Goal: Find specific page/section: Find specific page/section

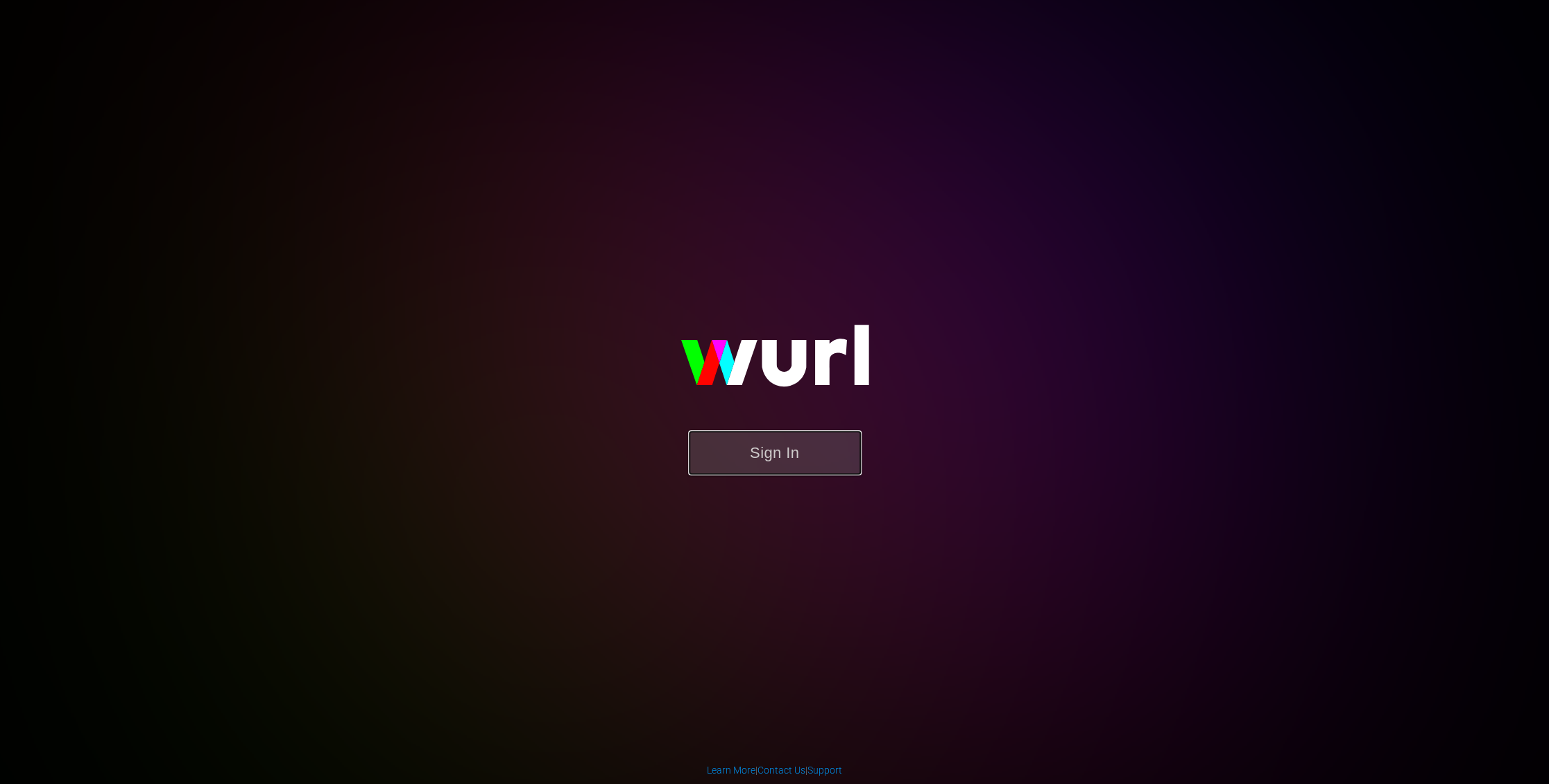
click at [754, 457] on button "Sign In" at bounding box center [774, 453] width 174 height 45
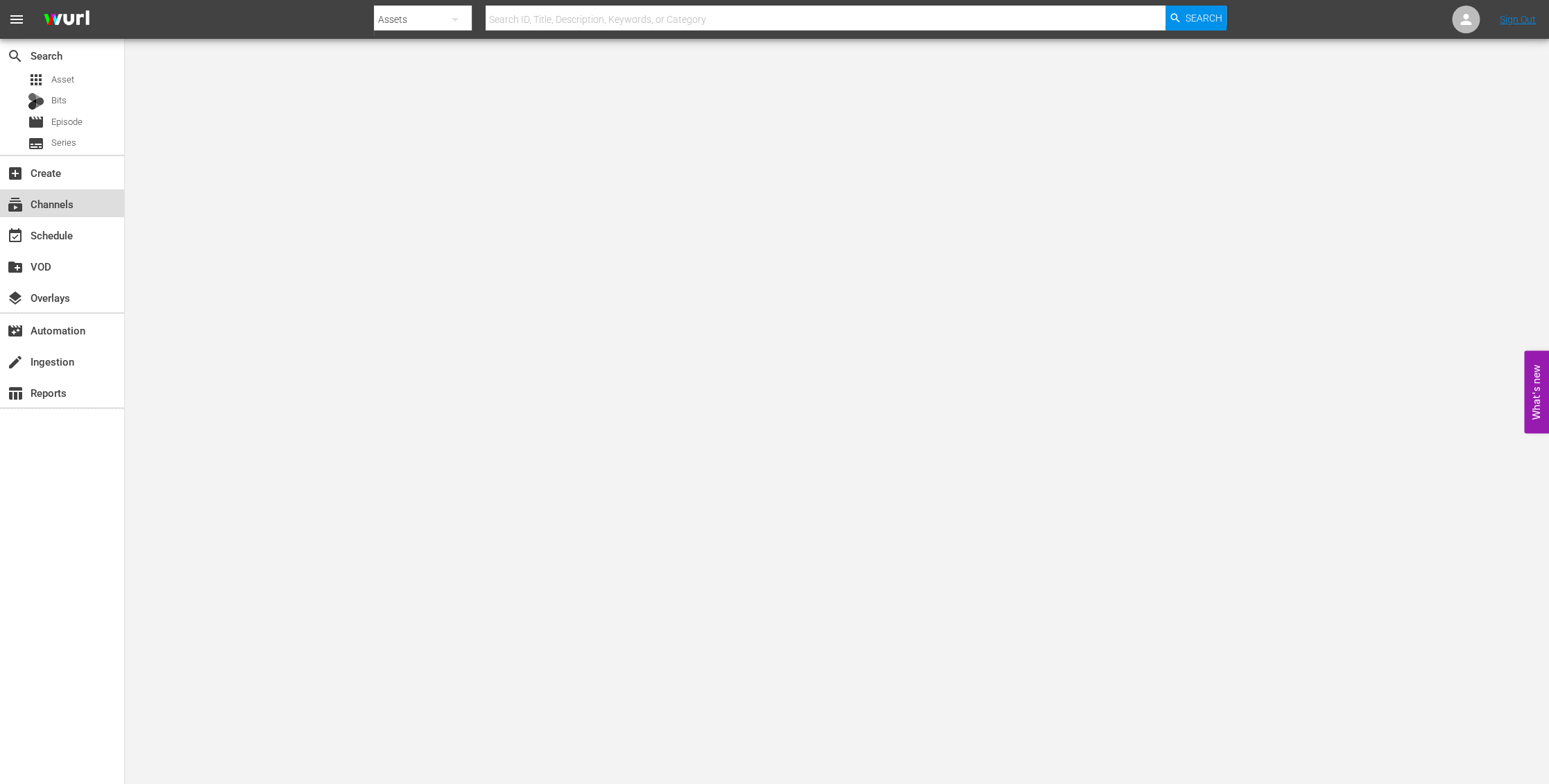
click at [42, 202] on div "subscriptions Channels" at bounding box center [38, 202] width 78 height 12
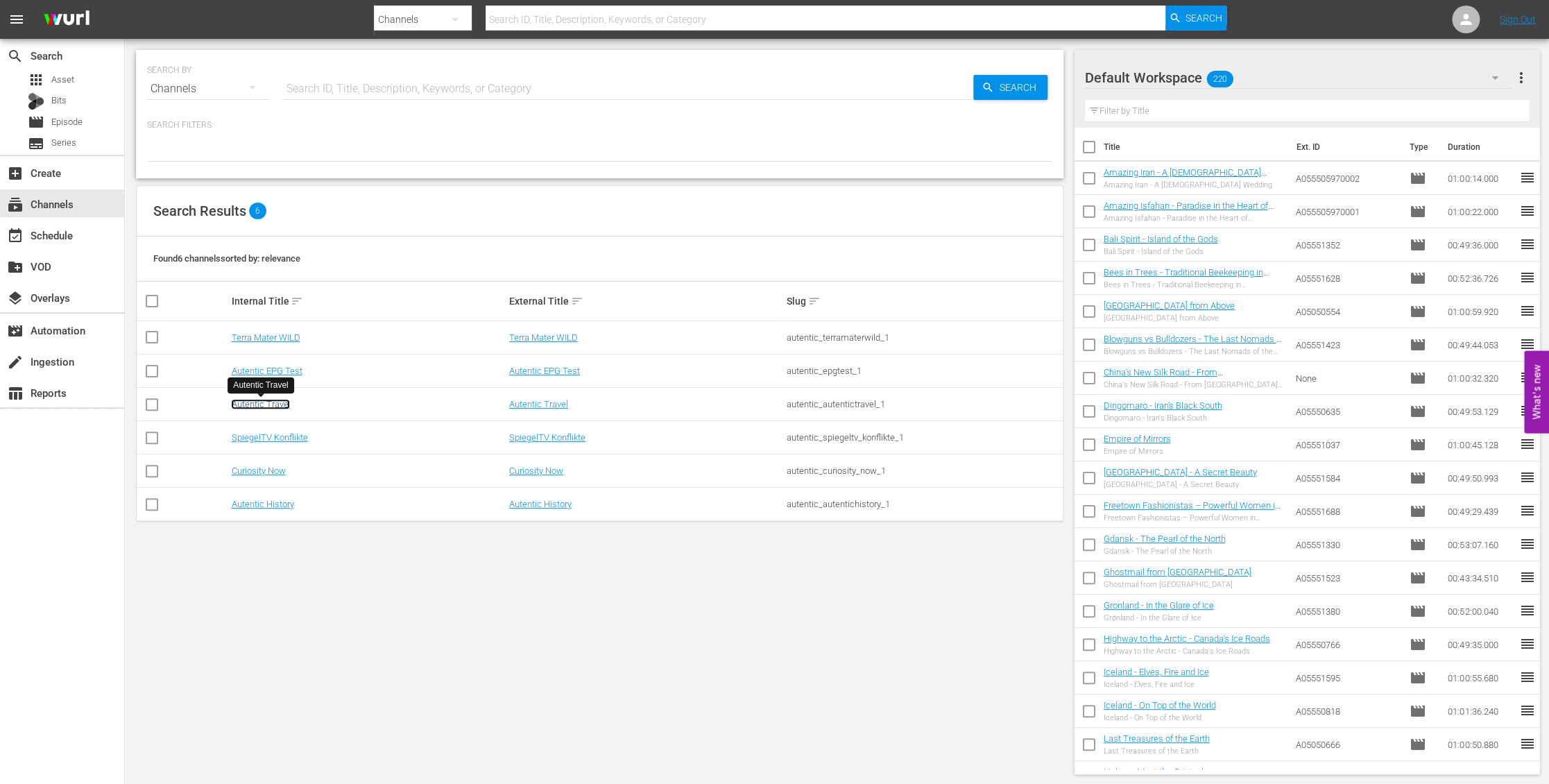
click at [267, 406] on link "Autentic Travel" at bounding box center [261, 404] width 59 height 10
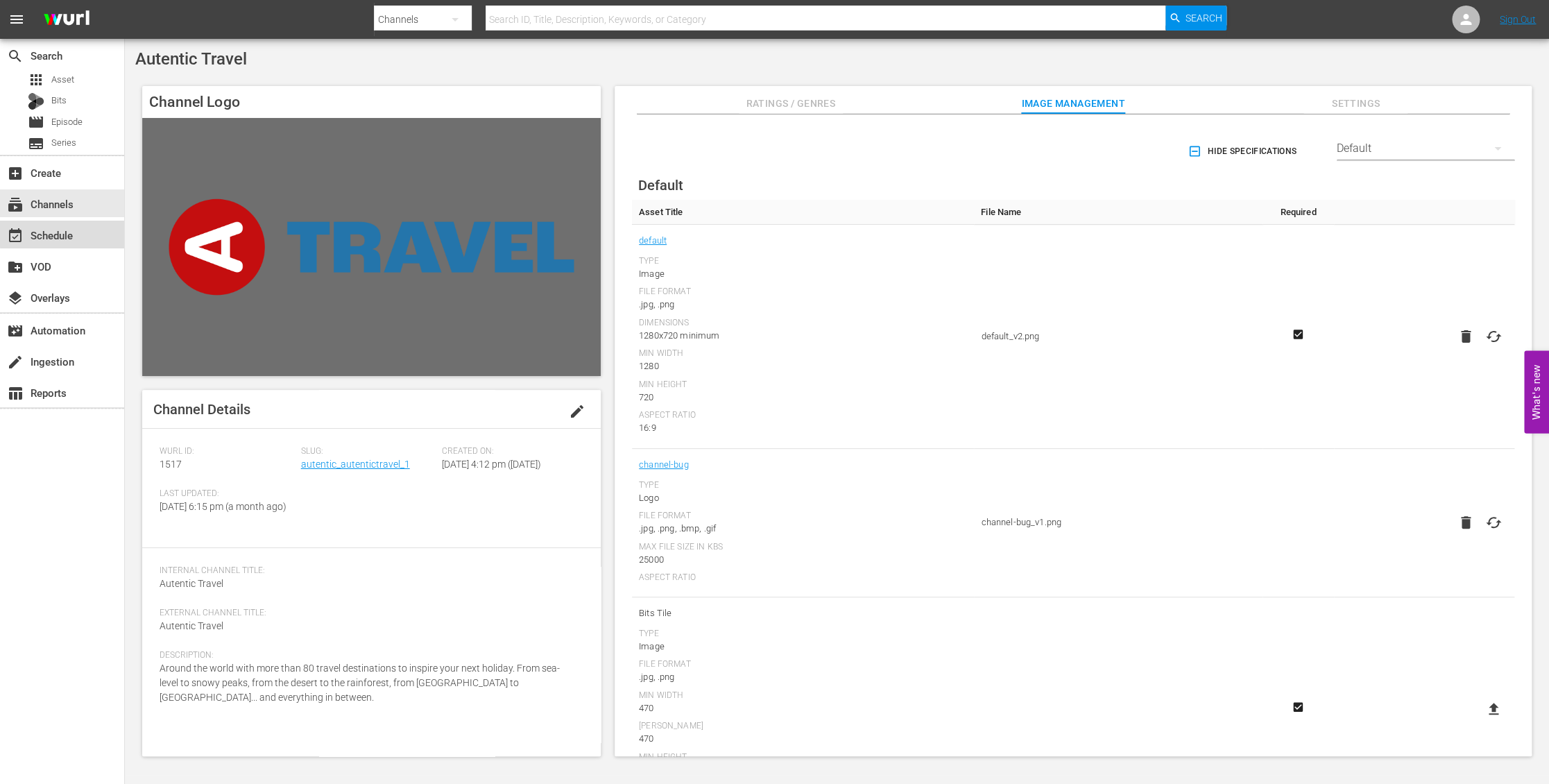
click at [70, 233] on div "event_available Schedule" at bounding box center [38, 233] width 78 height 12
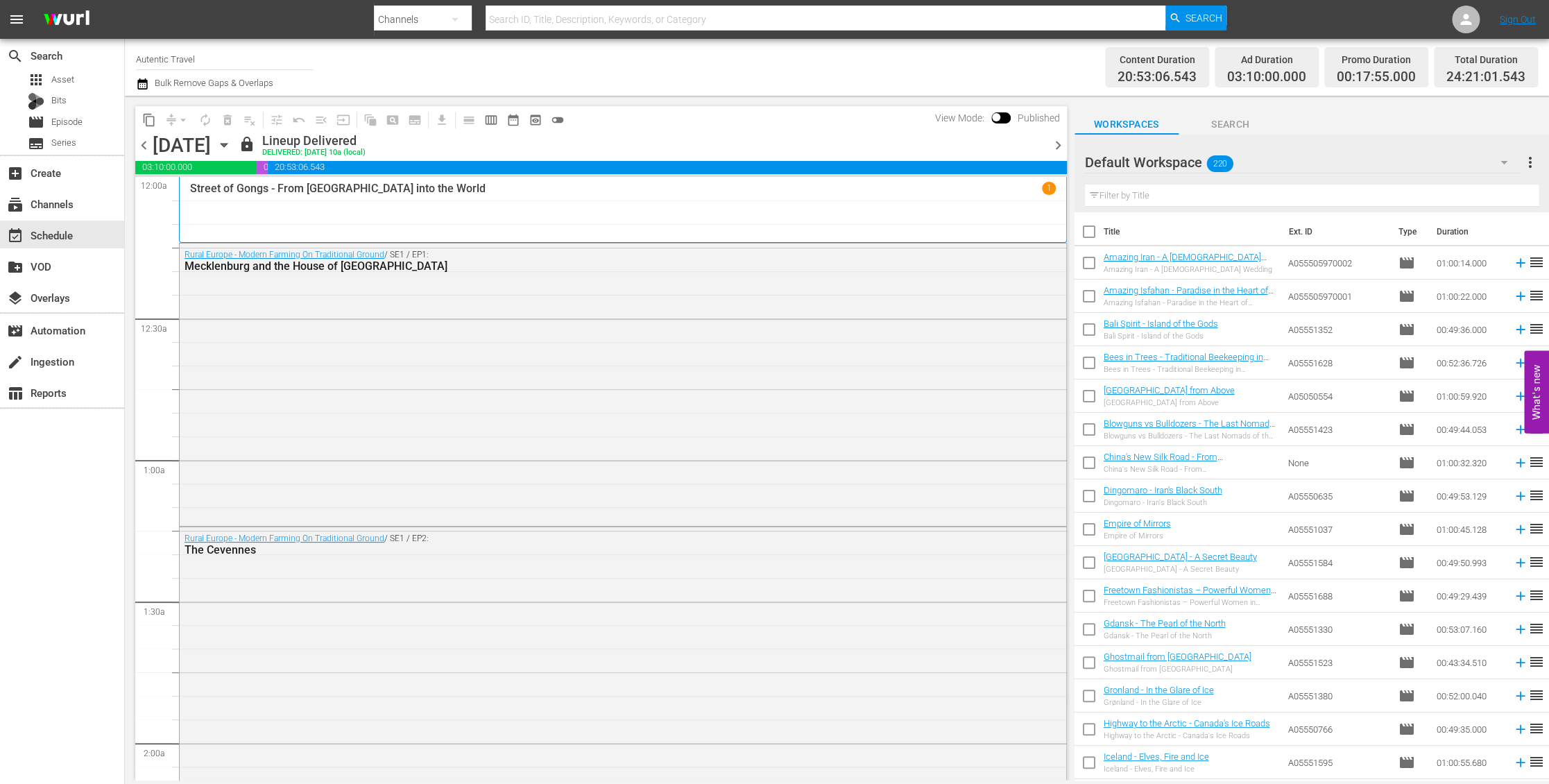
click at [1509, 160] on icon "button" at bounding box center [1504, 162] width 17 height 17
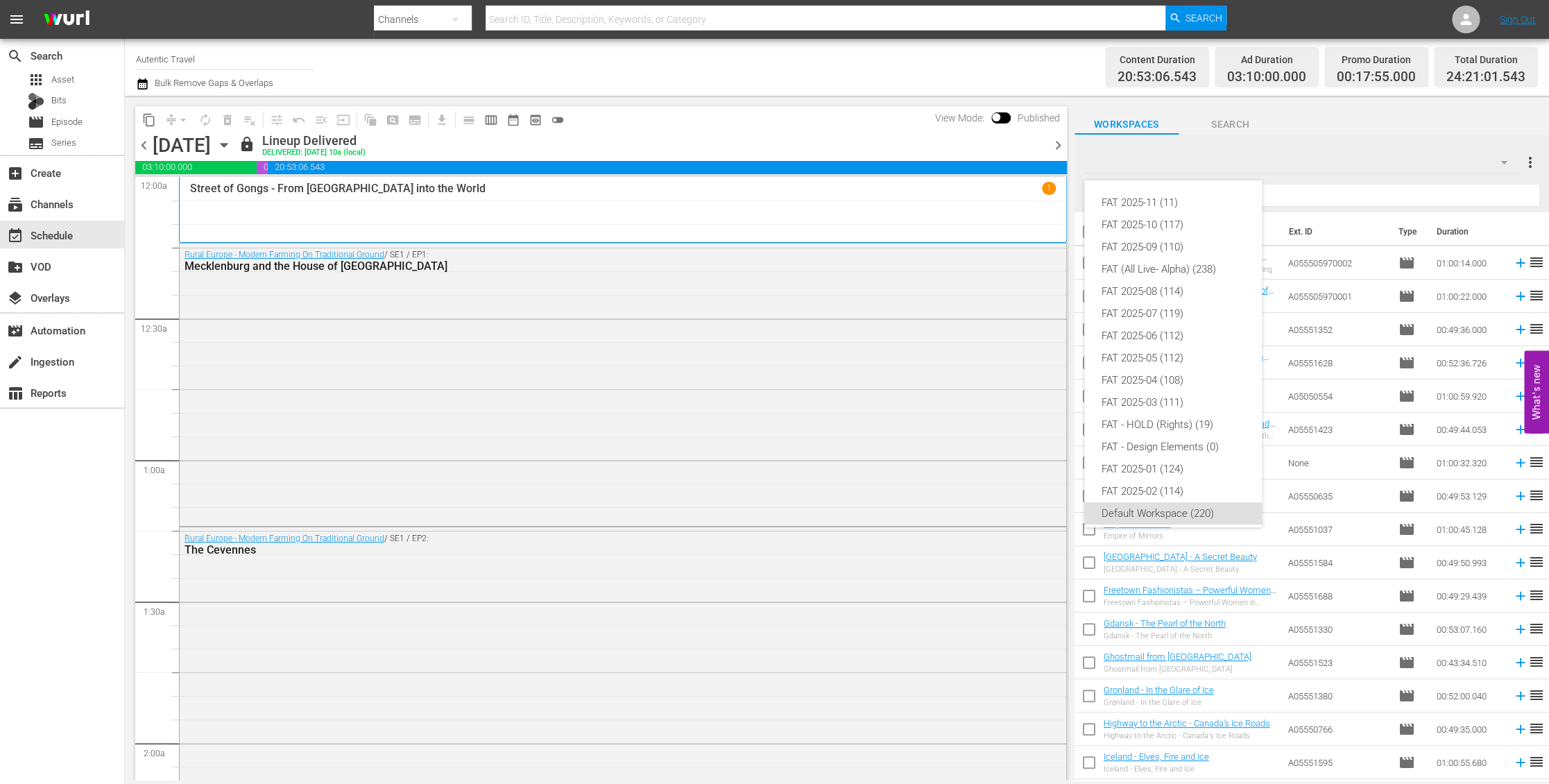
scroll to position [9, 0]
click at [1475, 113] on div "FAT 2025-11 (11) FAT 2025-10 (117) FAT 2025-09 (110) FAT (All Live- Alpha) (238…" at bounding box center [774, 392] width 1549 height 784
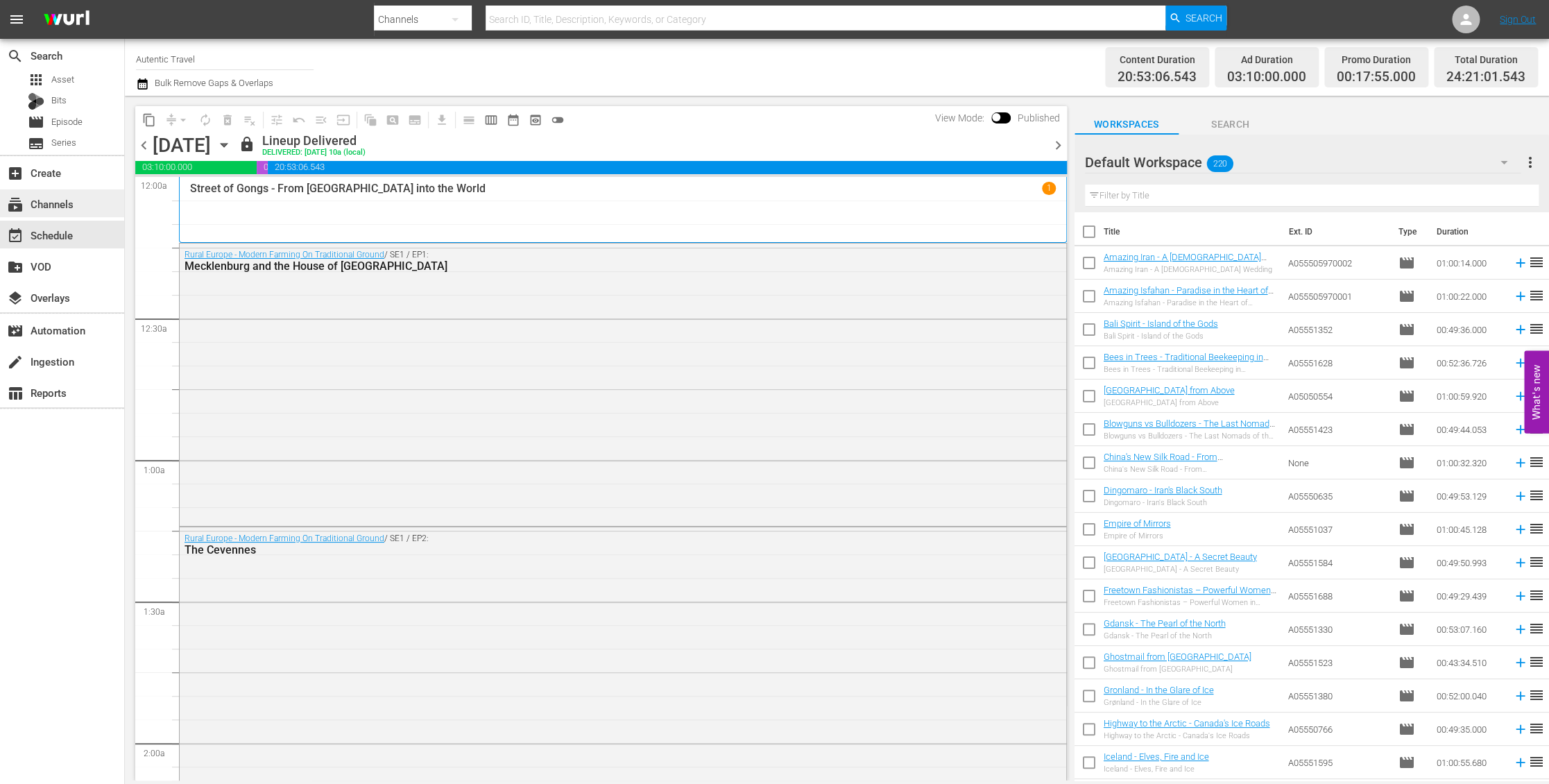
click at [52, 200] on div "subscriptions Channels" at bounding box center [38, 202] width 78 height 12
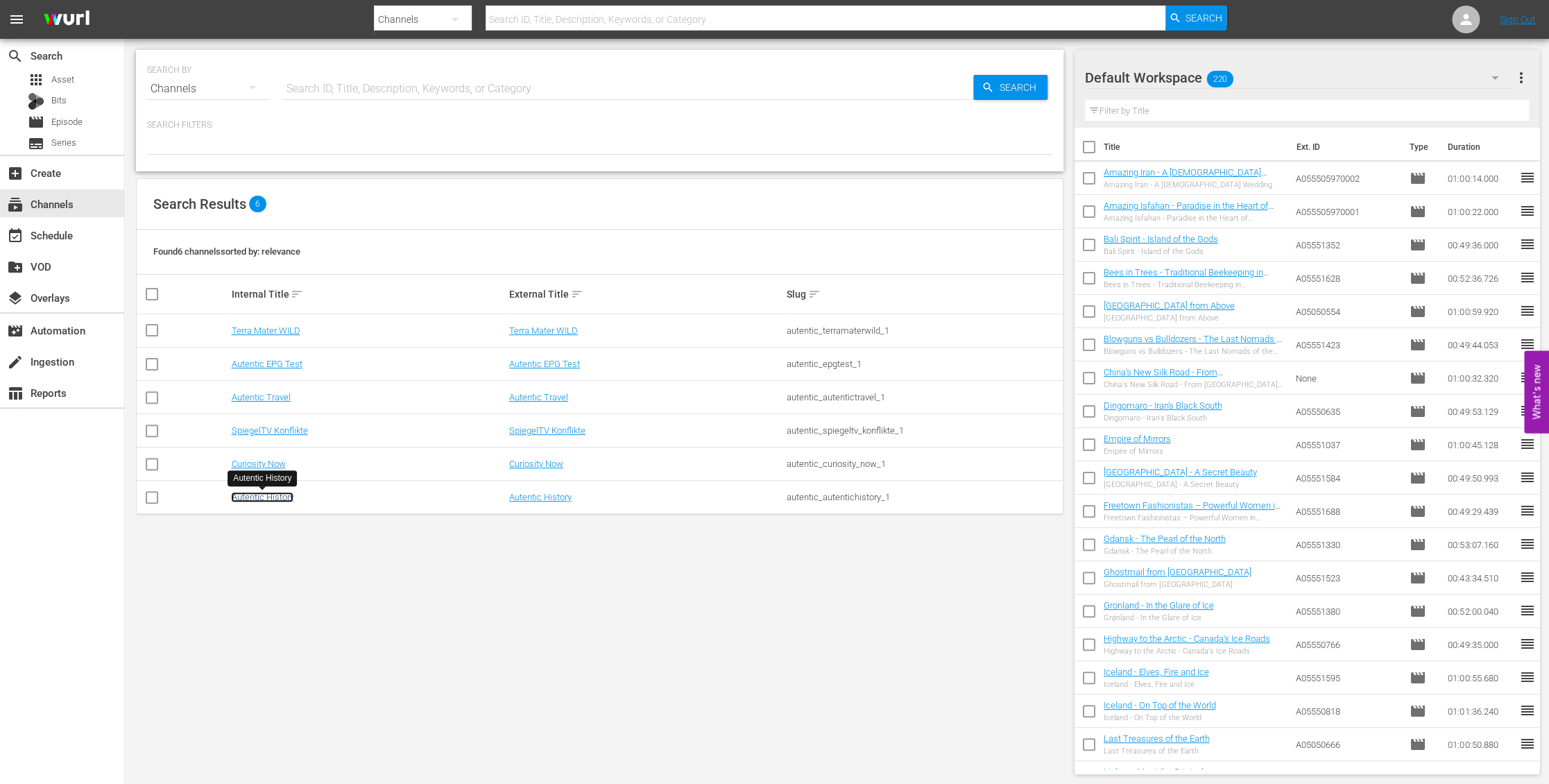
click at [258, 495] on link "Autentic History" at bounding box center [263, 497] width 63 height 10
